Goal: Information Seeking & Learning: Learn about a topic

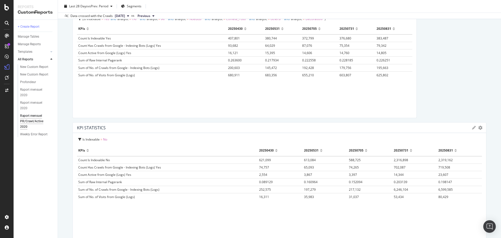
scroll to position [667, 0]
click at [34, 65] on div "LogAnalyzer" at bounding box center [29, 67] width 20 height 5
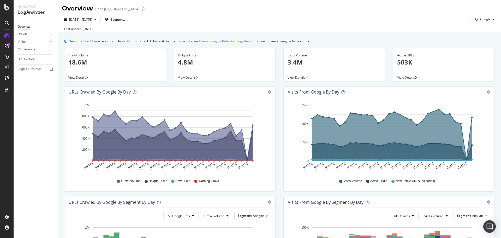
click at [91, 31] on div "[DATE]" at bounding box center [88, 29] width 10 height 5
click at [98, 20] on div "button" at bounding box center [95, 19] width 6 height 3
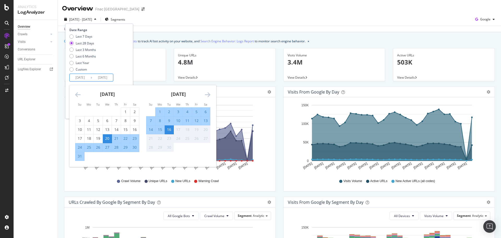
click at [85, 76] on input "[DATE]" at bounding box center [80, 77] width 21 height 7
click at [123, 108] on div "1" at bounding box center [125, 112] width 9 height 9
type input "[DATE]"
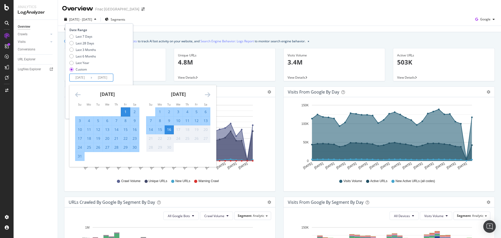
click at [82, 154] on div "31" at bounding box center [79, 156] width 9 height 5
type input "[DATE]"
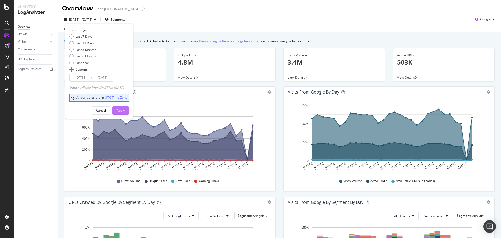
click at [125, 108] on div "Apply" at bounding box center [121, 110] width 8 height 4
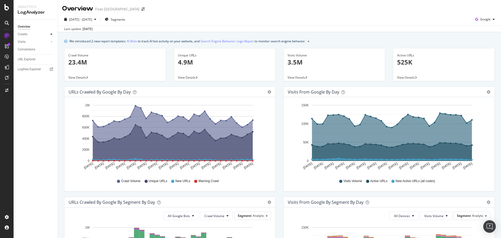
click at [50, 33] on icon at bounding box center [51, 34] width 2 height 3
click at [39, 60] on link "HTTP Codes" at bounding box center [37, 62] width 34 height 5
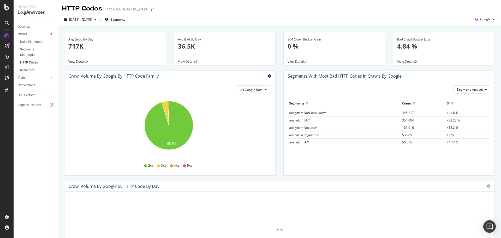
click at [268, 77] on icon "gear" at bounding box center [270, 76] width 4 height 4
click at [256, 98] on span "Table" at bounding box center [254, 97] width 41 height 8
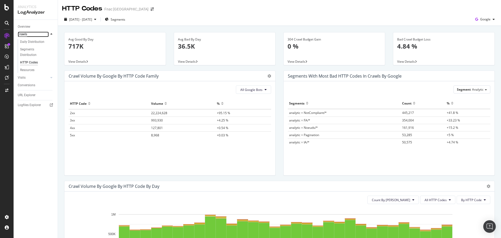
click at [25, 33] on div "Crawls" at bounding box center [22, 34] width 9 height 5
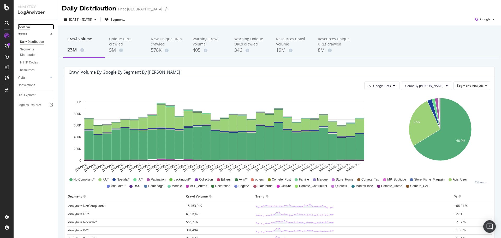
click at [27, 26] on div "Overview" at bounding box center [24, 26] width 13 height 5
